Goal: Transaction & Acquisition: Purchase product/service

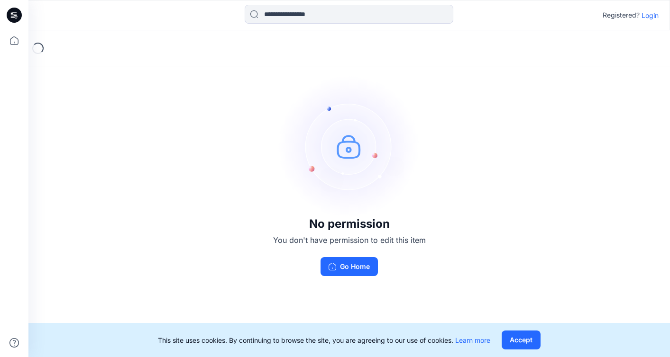
click at [653, 15] on p "Login" at bounding box center [649, 15] width 17 height 10
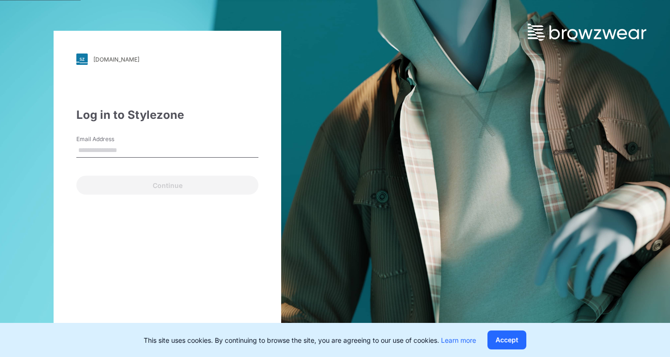
click at [158, 153] on input "Email Address" at bounding box center [167, 151] width 182 height 14
type input "**********"
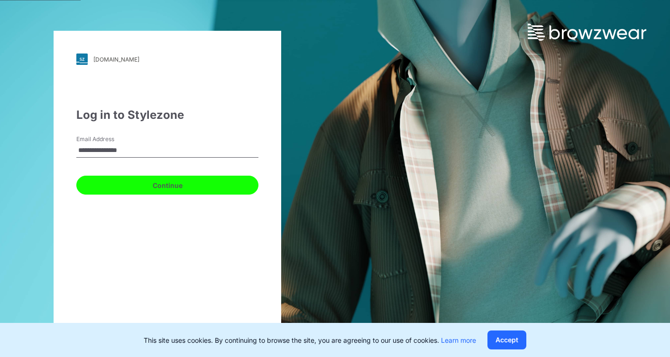
click at [146, 183] on button "Continue" at bounding box center [167, 185] width 182 height 19
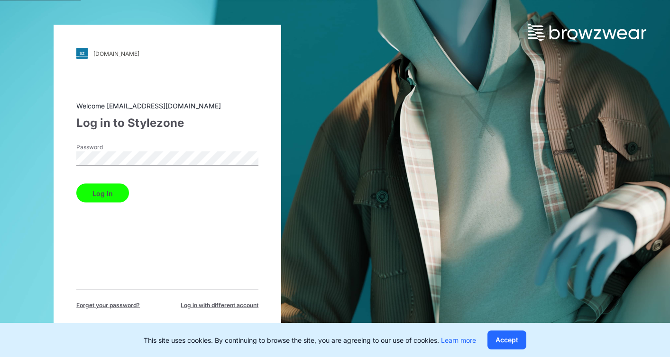
click at [118, 194] on button "Log in" at bounding box center [102, 193] width 53 height 19
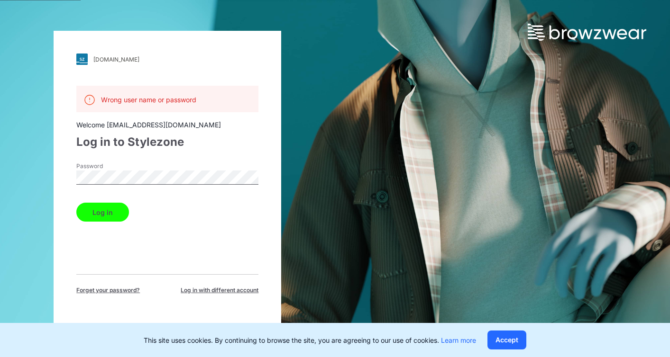
click at [113, 208] on button "Log in" at bounding box center [102, 212] width 53 height 19
click at [32, 190] on div "walmart.stylezone.com Loading... Wrong user name or password Welcome hjju@hanso…" at bounding box center [167, 178] width 335 height 357
click at [76, 203] on button "Log in" at bounding box center [102, 212] width 53 height 19
click at [114, 216] on button "Log in" at bounding box center [102, 212] width 53 height 19
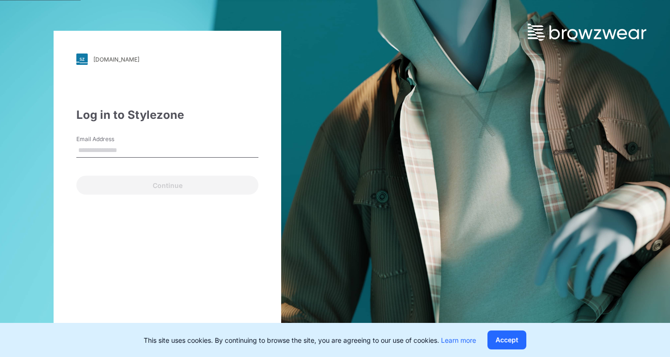
click at [127, 145] on input "Email Address" at bounding box center [167, 151] width 182 height 14
type input "*"
type input "**********"
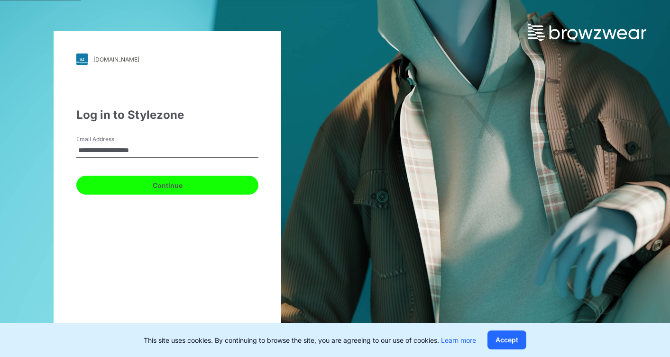
click at [129, 187] on button "Continue" at bounding box center [167, 185] width 182 height 19
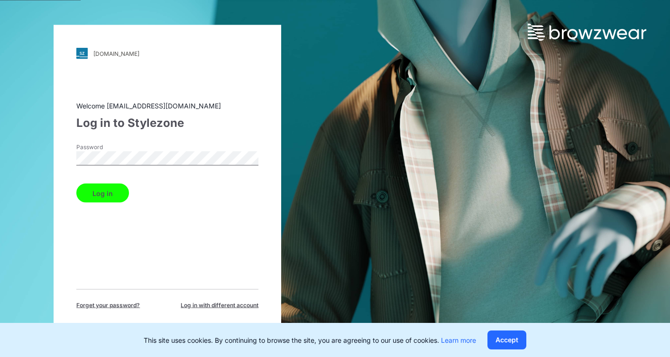
click at [109, 199] on button "Log in" at bounding box center [102, 193] width 53 height 19
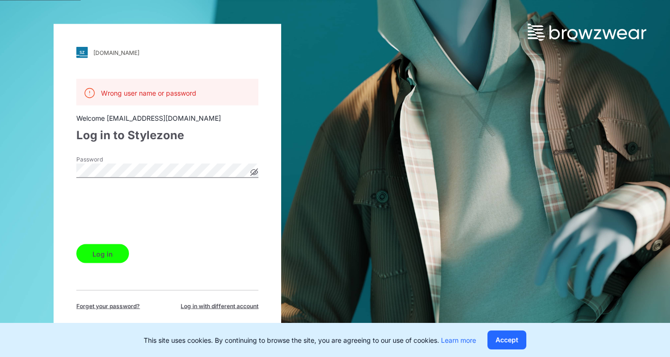
click at [113, 257] on button "Log in" at bounding box center [102, 254] width 53 height 19
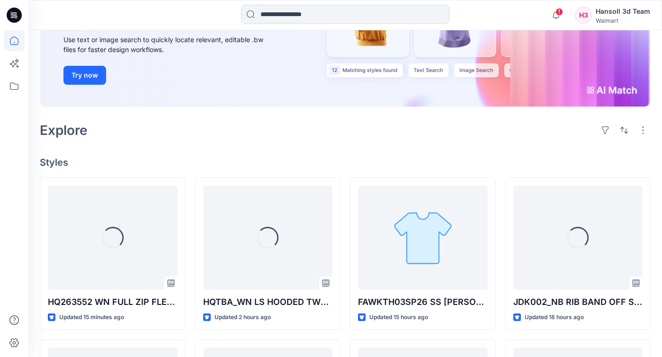
scroll to position [142, 0]
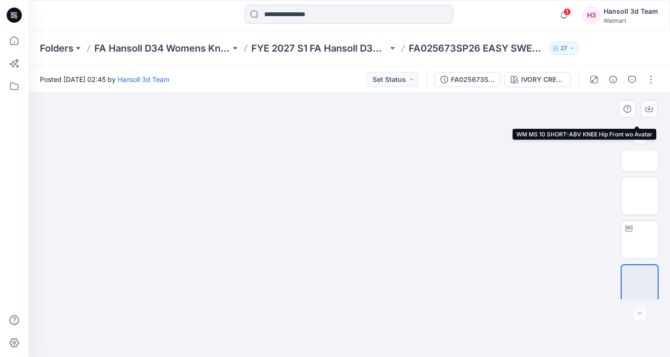
scroll to position [108, 0]
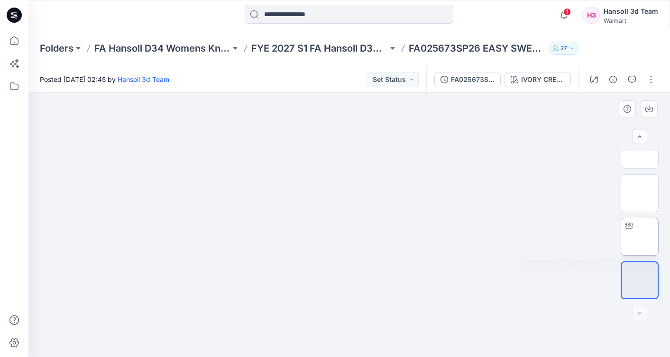
click at [639, 237] on img at bounding box center [639, 237] width 0 height 0
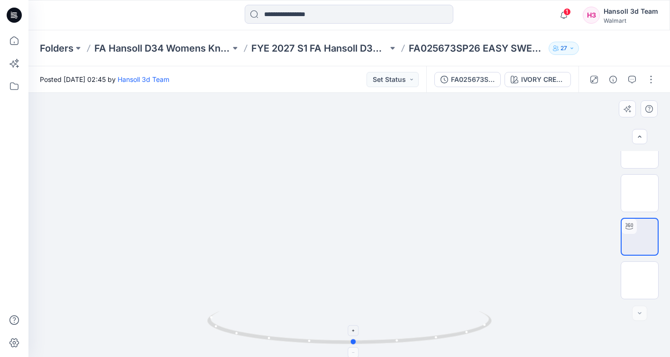
drag, startPoint x: 334, startPoint y: 347, endPoint x: 353, endPoint y: 345, distance: 19.5
click at [353, 345] on div at bounding box center [348, 225] width 641 height 264
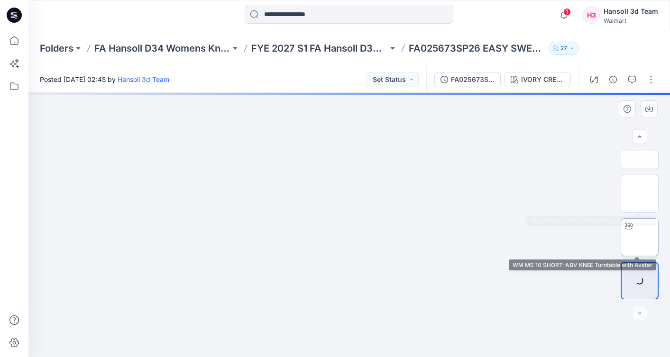
scroll to position [108, 0]
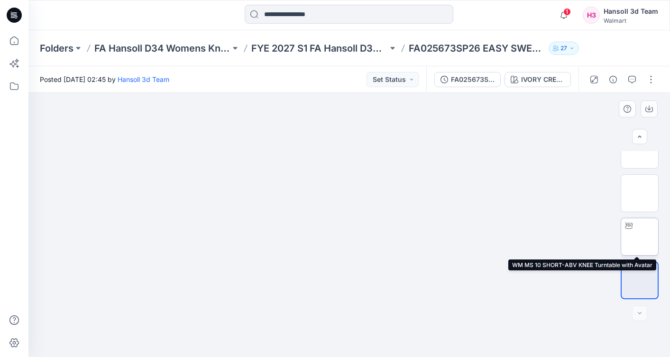
click at [639, 237] on img at bounding box center [639, 237] width 0 height 0
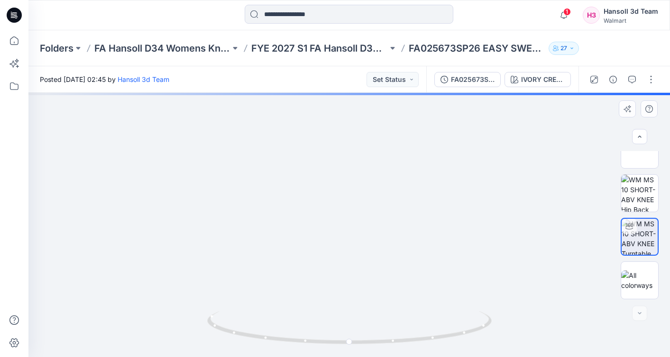
drag, startPoint x: 375, startPoint y: 189, endPoint x: 375, endPoint y: 219, distance: 29.9
click at [375, 219] on img at bounding box center [348, 110] width 787 height 496
click at [655, 77] on button "button" at bounding box center [650, 79] width 15 height 15
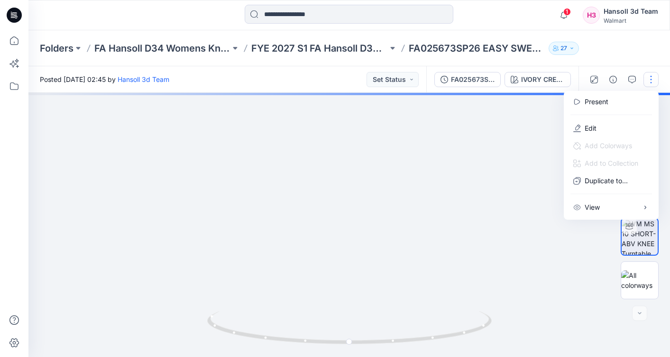
click at [594, 281] on img at bounding box center [348, 110] width 787 height 496
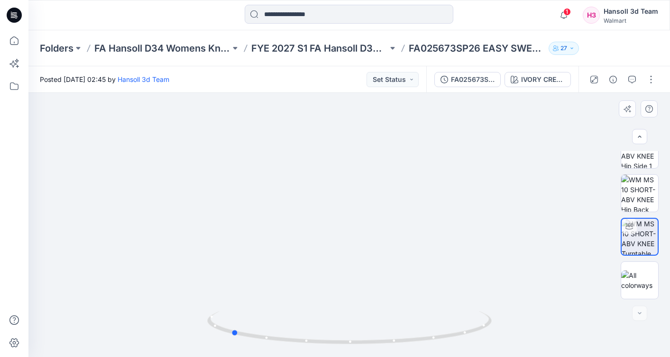
drag, startPoint x: 367, startPoint y: 344, endPoint x: 248, endPoint y: 351, distance: 118.6
click at [248, 351] on div at bounding box center [349, 333] width 284 height 47
